Goal: Navigation & Orientation: Find specific page/section

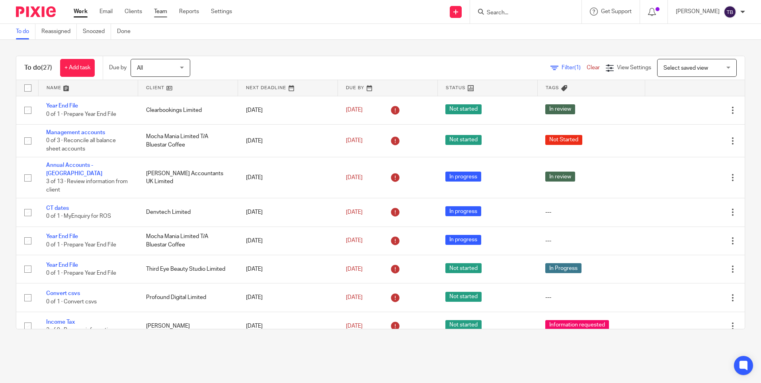
click at [161, 12] on link "Team" at bounding box center [160, 12] width 13 height 8
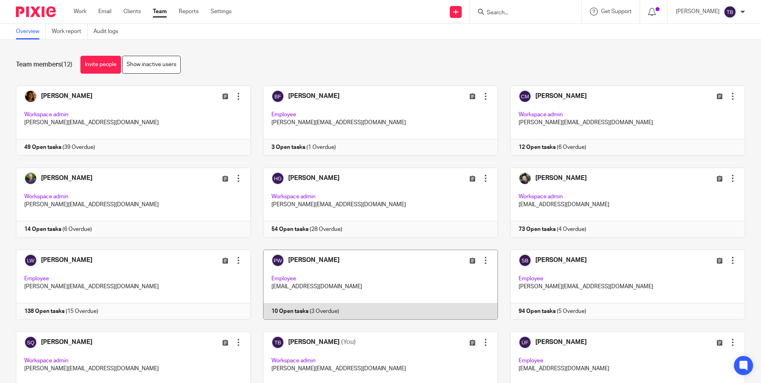
click at [402, 280] on link at bounding box center [374, 285] width 247 height 70
